Goal: Find specific page/section: Find specific page/section

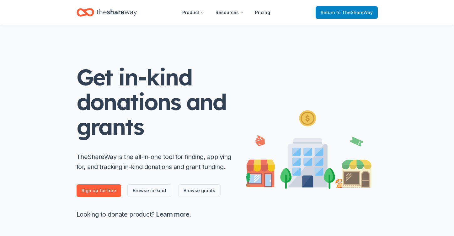
click at [359, 15] on span "to TheShareWay" at bounding box center [354, 12] width 36 height 5
click at [355, 12] on span "to TheShareWay" at bounding box center [354, 12] width 36 height 5
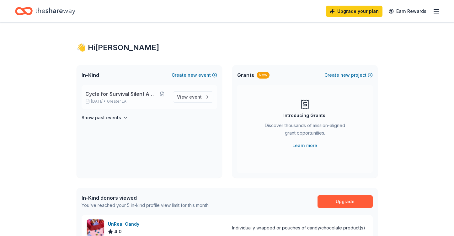
click at [110, 92] on span "Cycle for Survival Silent Auction" at bounding box center [120, 94] width 71 height 8
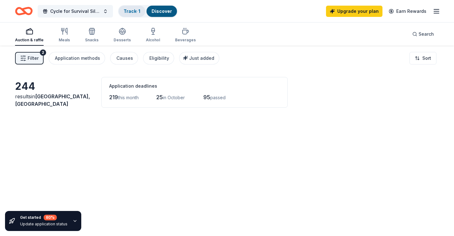
click at [137, 6] on div "Track · 1" at bounding box center [132, 11] width 27 height 11
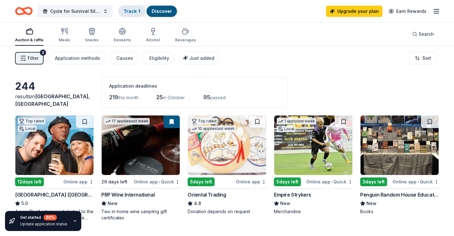
click at [136, 13] on link "Track · 1" at bounding box center [132, 10] width 17 height 5
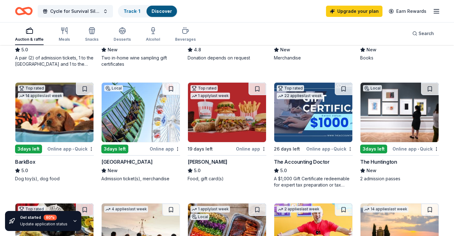
scroll to position [33, 0]
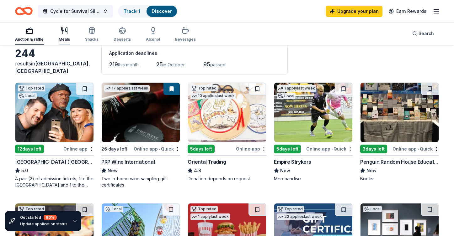
click at [69, 32] on div "button" at bounding box center [64, 31] width 11 height 8
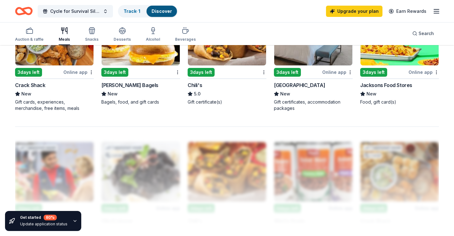
scroll to position [466, 0]
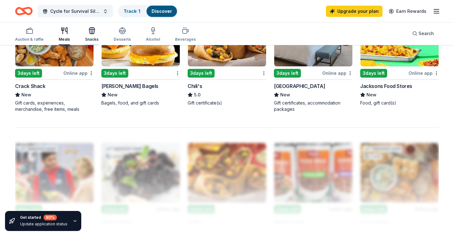
click at [91, 34] on icon "button" at bounding box center [92, 31] width 6 height 4
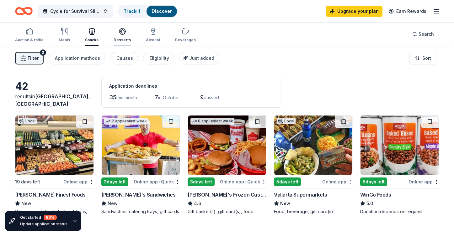
click at [121, 33] on icon "button" at bounding box center [123, 32] width 8 height 8
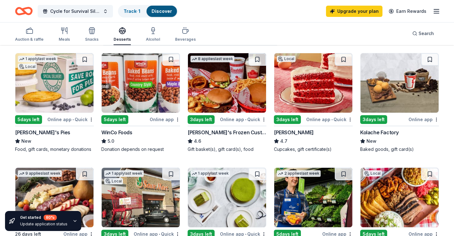
scroll to position [63, 0]
